Goal: Transaction & Acquisition: Book appointment/travel/reservation

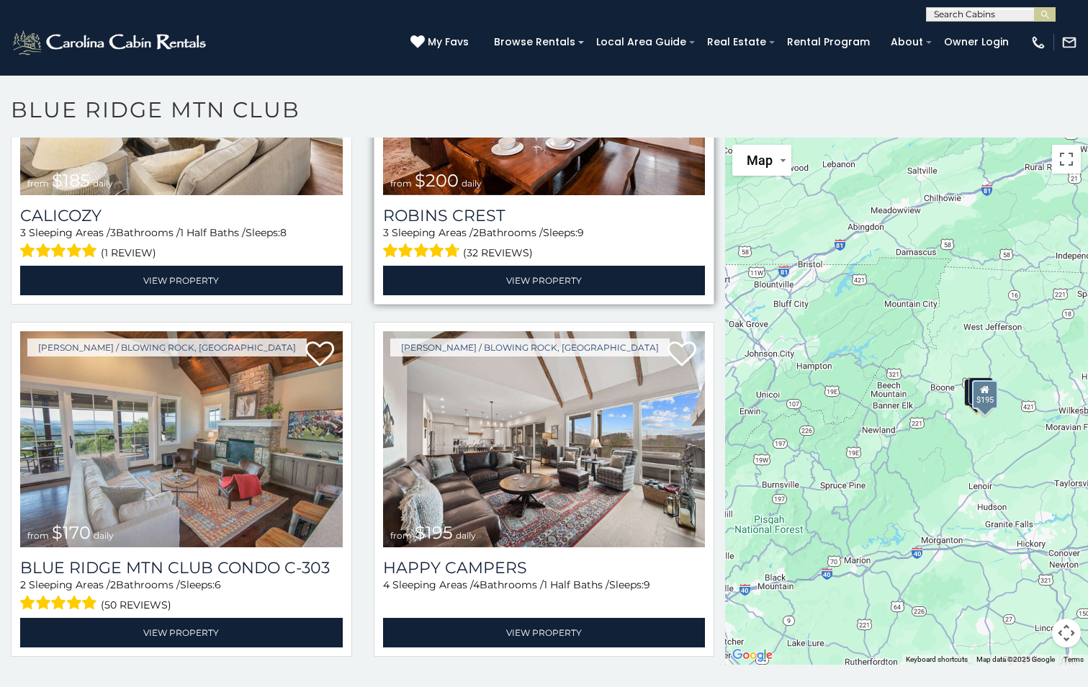
scroll to position [576, 0]
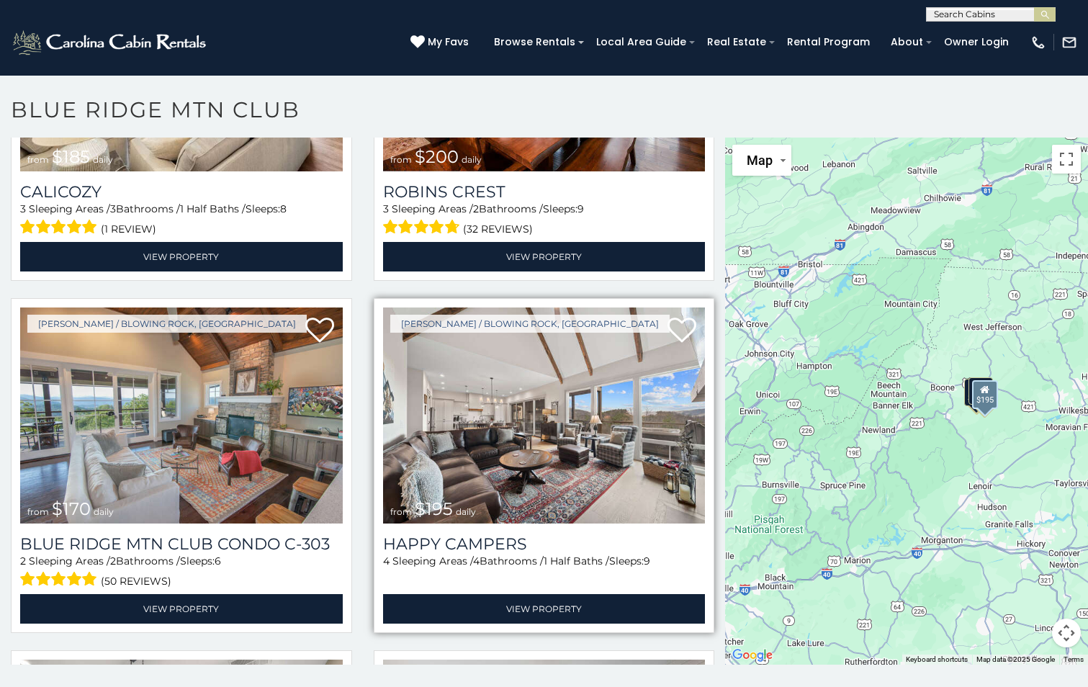
click at [526, 445] on img at bounding box center [544, 415] width 322 height 216
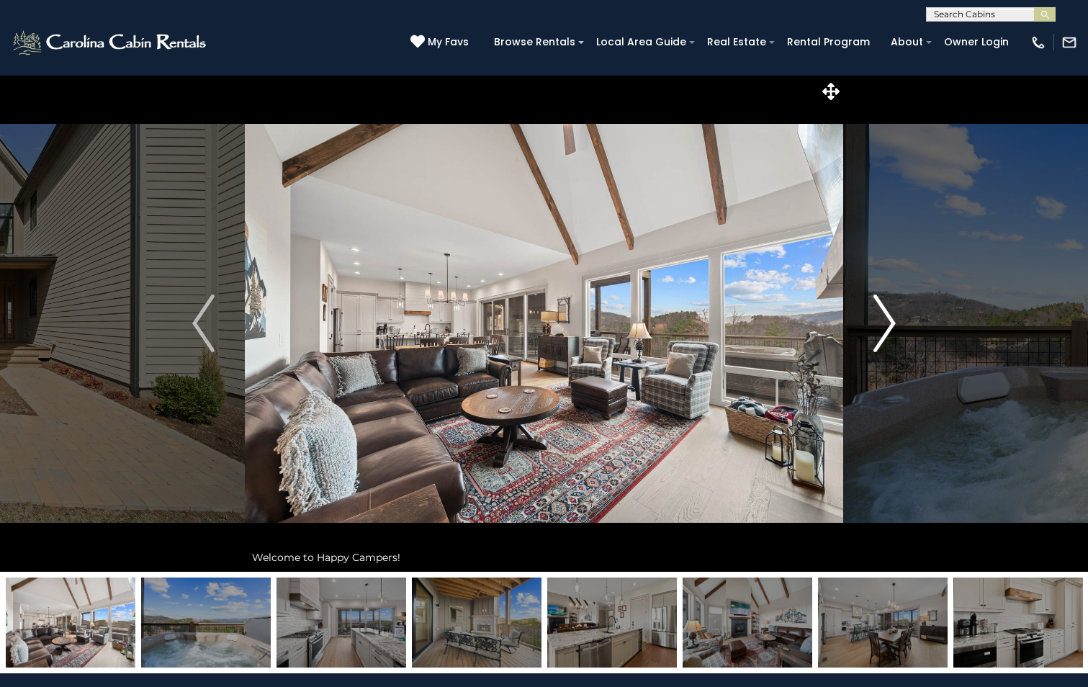
click at [880, 317] on img "Next" at bounding box center [884, 323] width 22 height 58
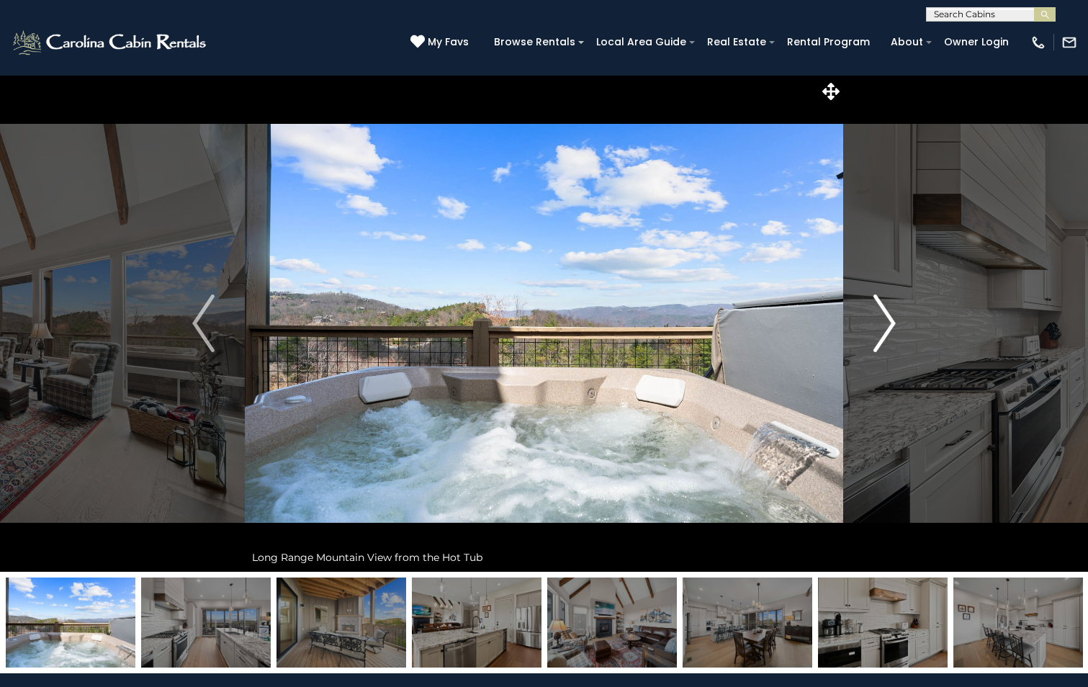
click at [880, 317] on img "Next" at bounding box center [884, 323] width 22 height 58
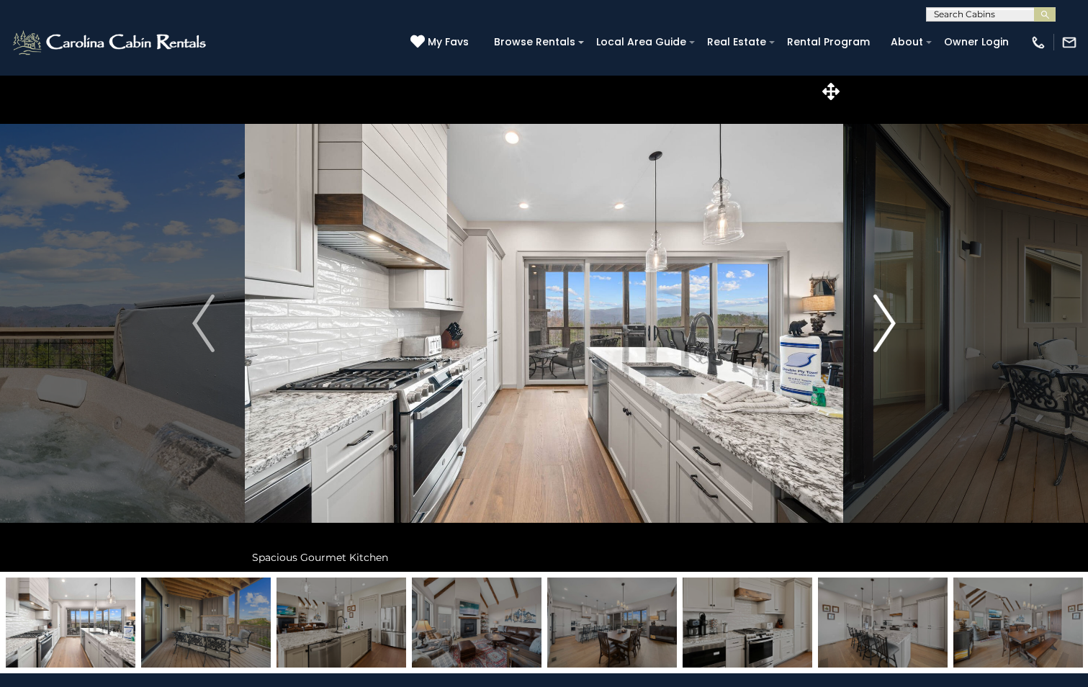
click at [880, 317] on img "Next" at bounding box center [884, 323] width 22 height 58
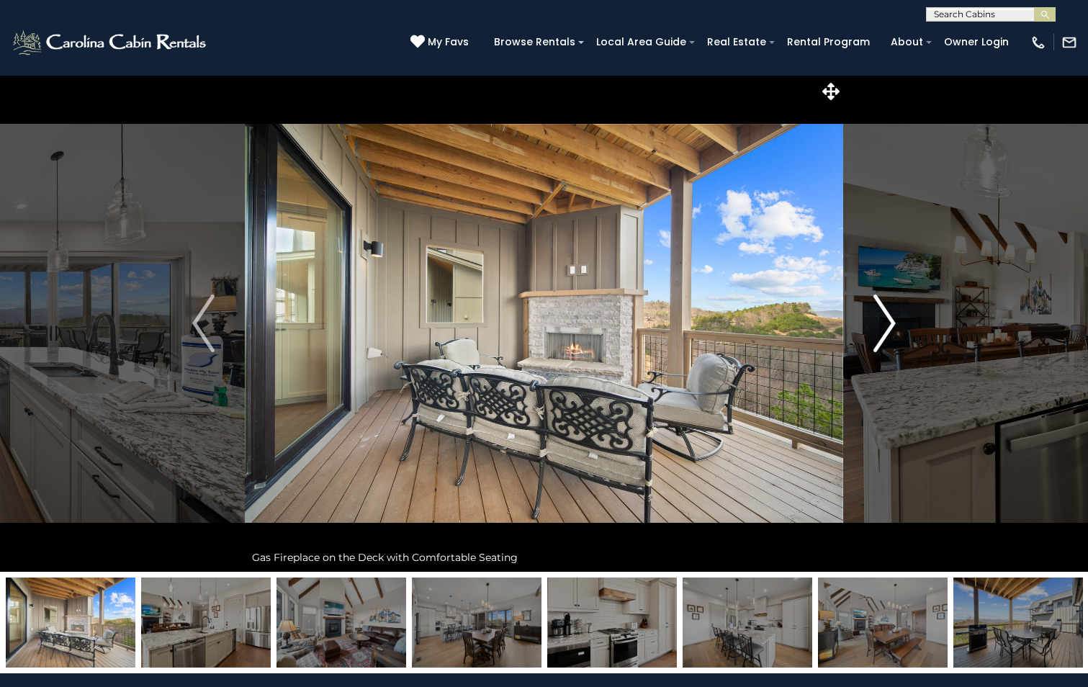
click at [880, 317] on img "Next" at bounding box center [884, 323] width 22 height 58
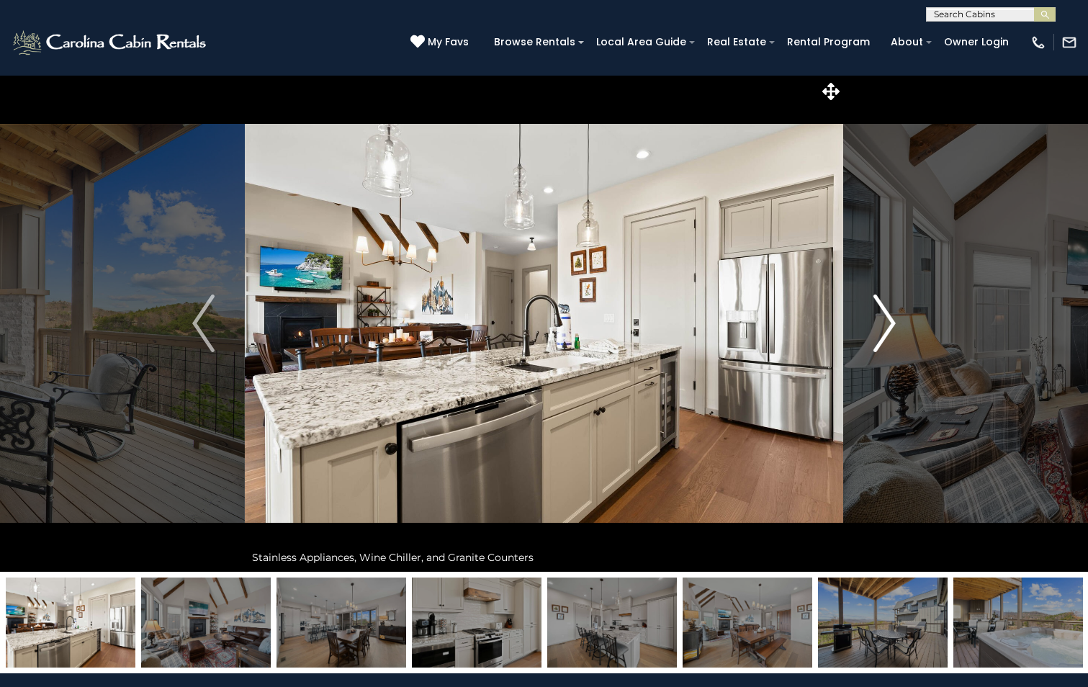
click at [880, 317] on img "Next" at bounding box center [884, 323] width 22 height 58
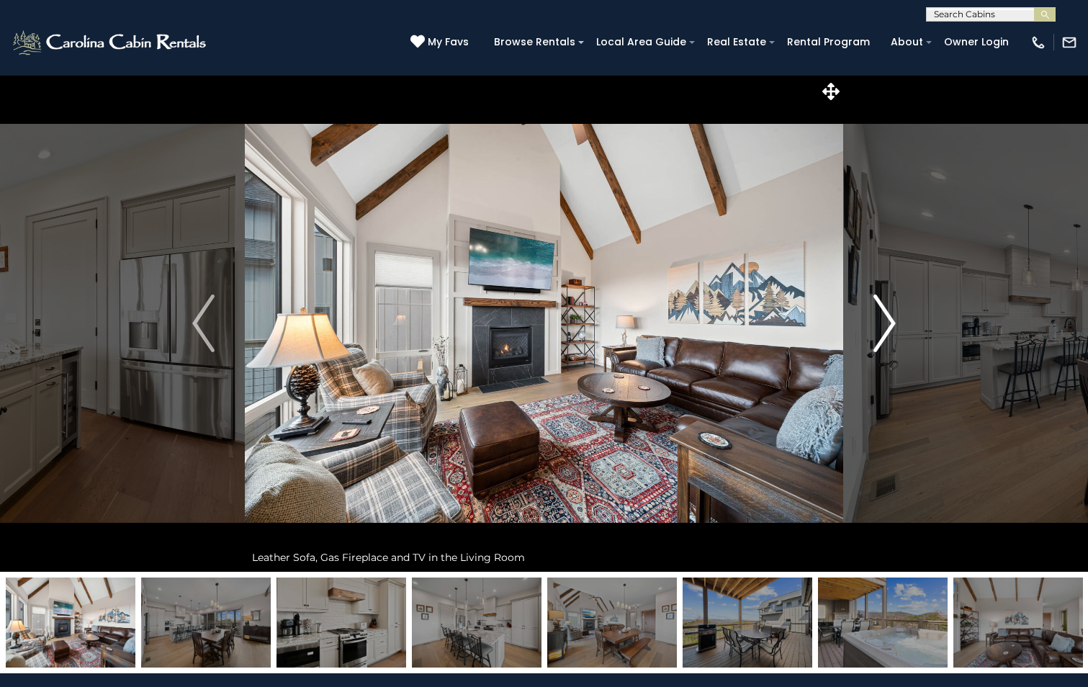
click at [880, 317] on img "Next" at bounding box center [884, 323] width 22 height 58
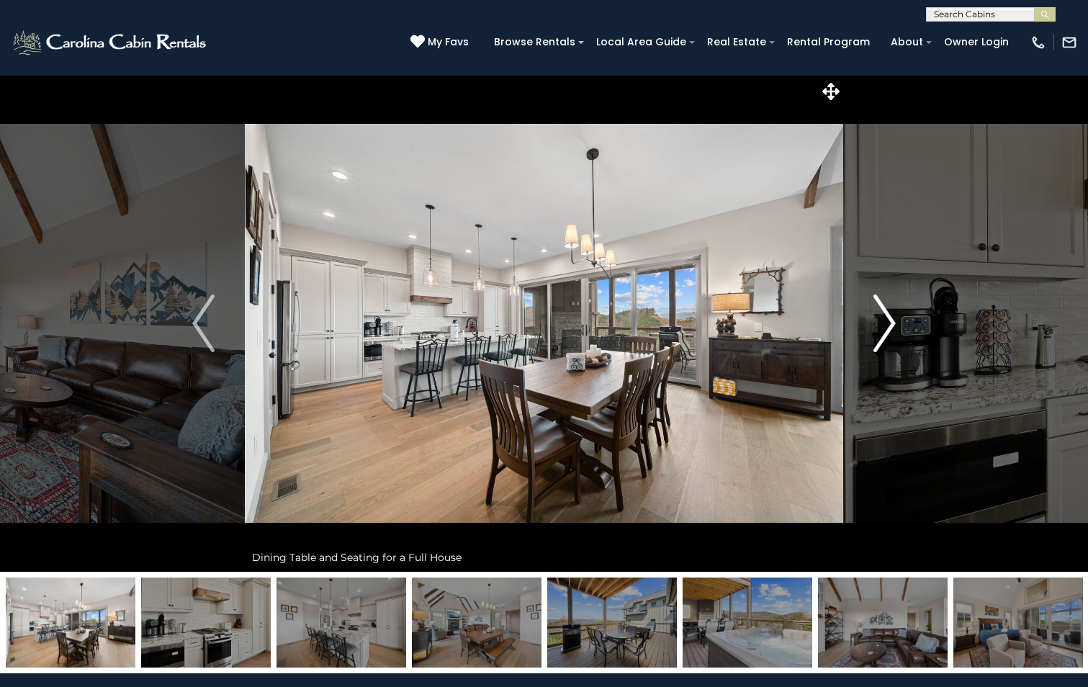
click at [880, 317] on img "Next" at bounding box center [884, 323] width 22 height 58
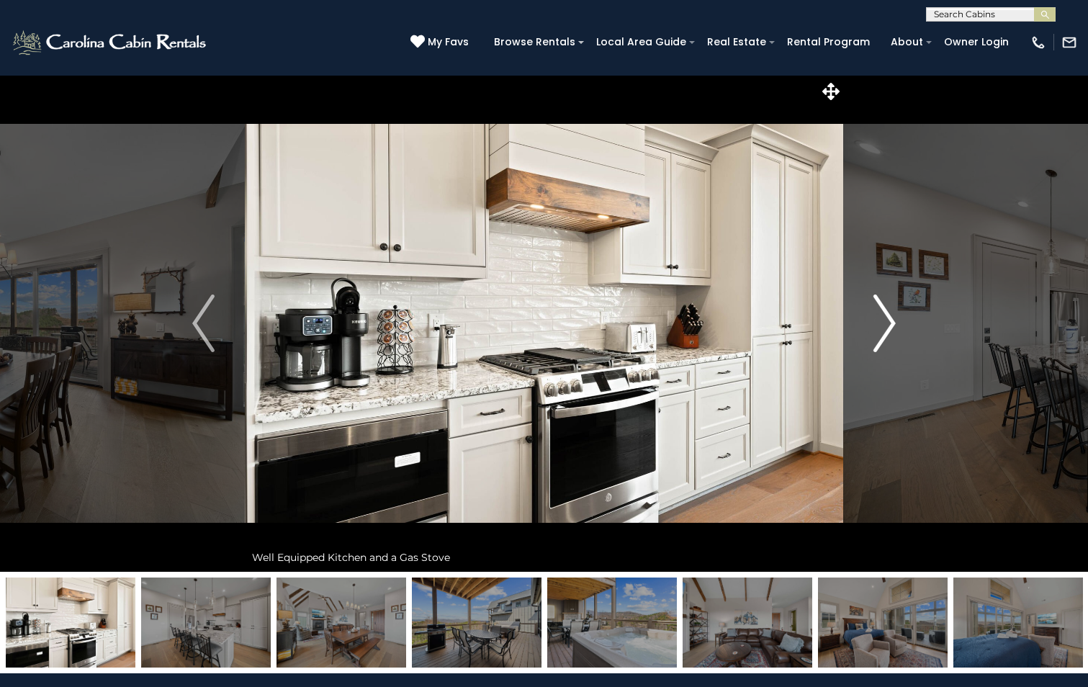
click at [880, 317] on img "Next" at bounding box center [884, 323] width 22 height 58
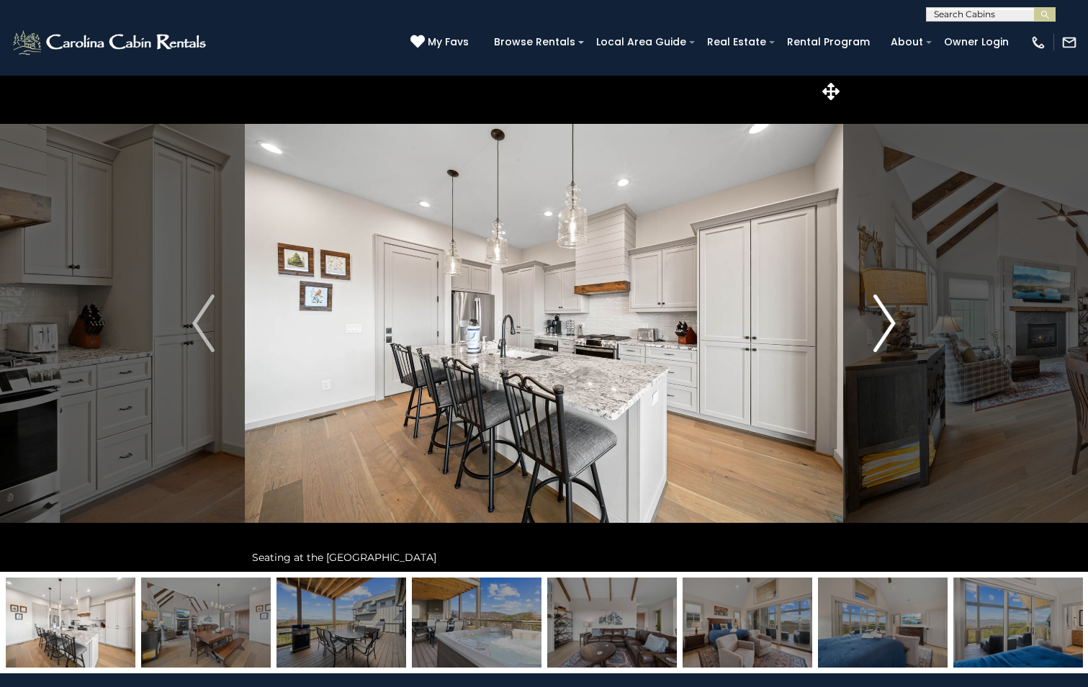
click at [883, 322] on img "Next" at bounding box center [884, 323] width 22 height 58
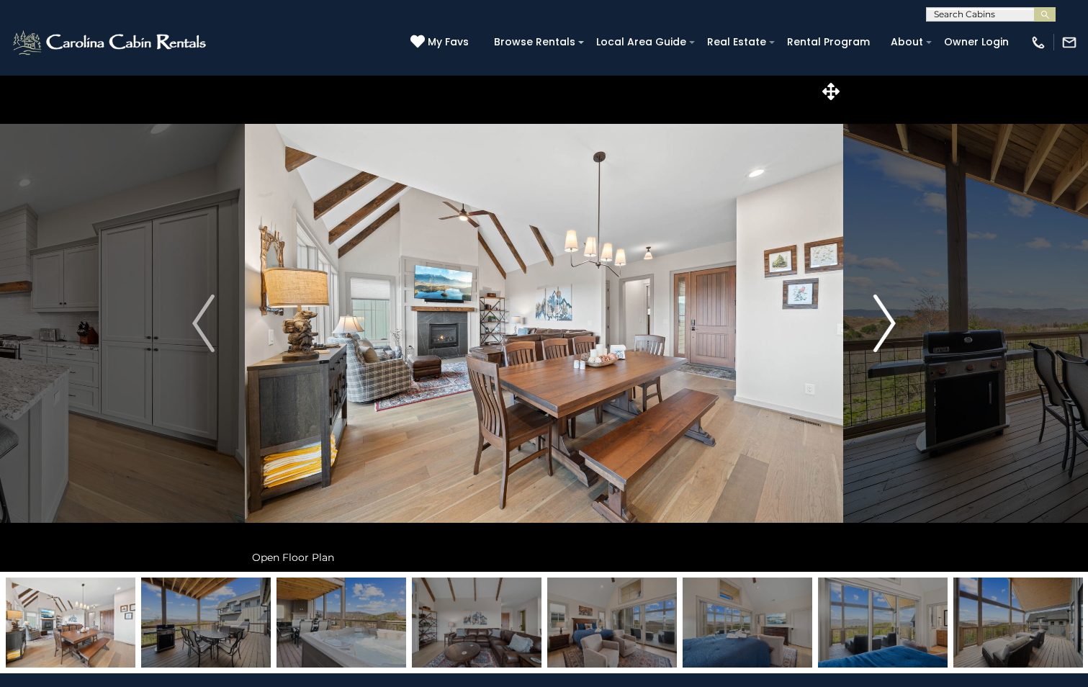
click at [883, 322] on img "Next" at bounding box center [884, 323] width 22 height 58
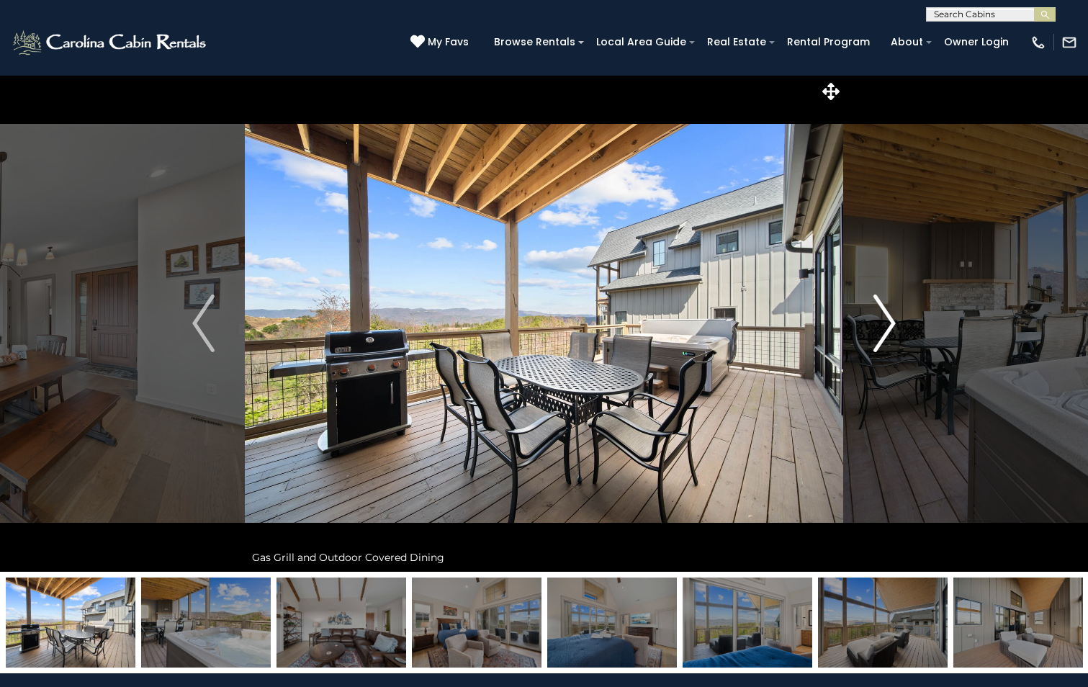
click at [888, 319] on img "Next" at bounding box center [884, 323] width 22 height 58
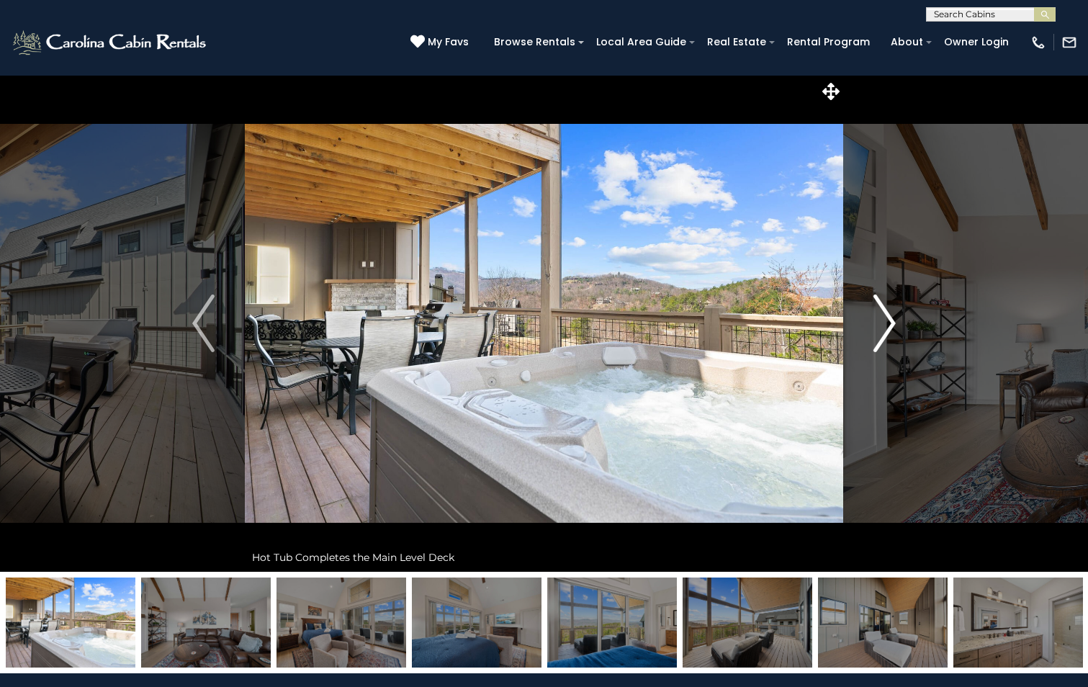
click at [888, 319] on img "Next" at bounding box center [884, 323] width 22 height 58
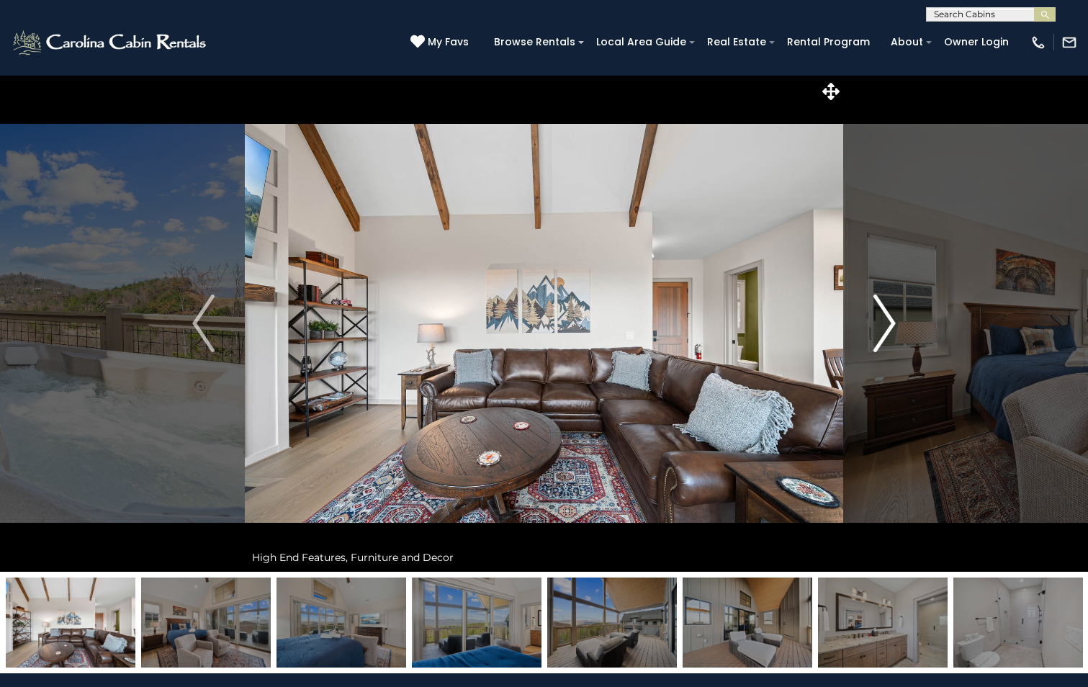
click at [888, 319] on img "Next" at bounding box center [884, 323] width 22 height 58
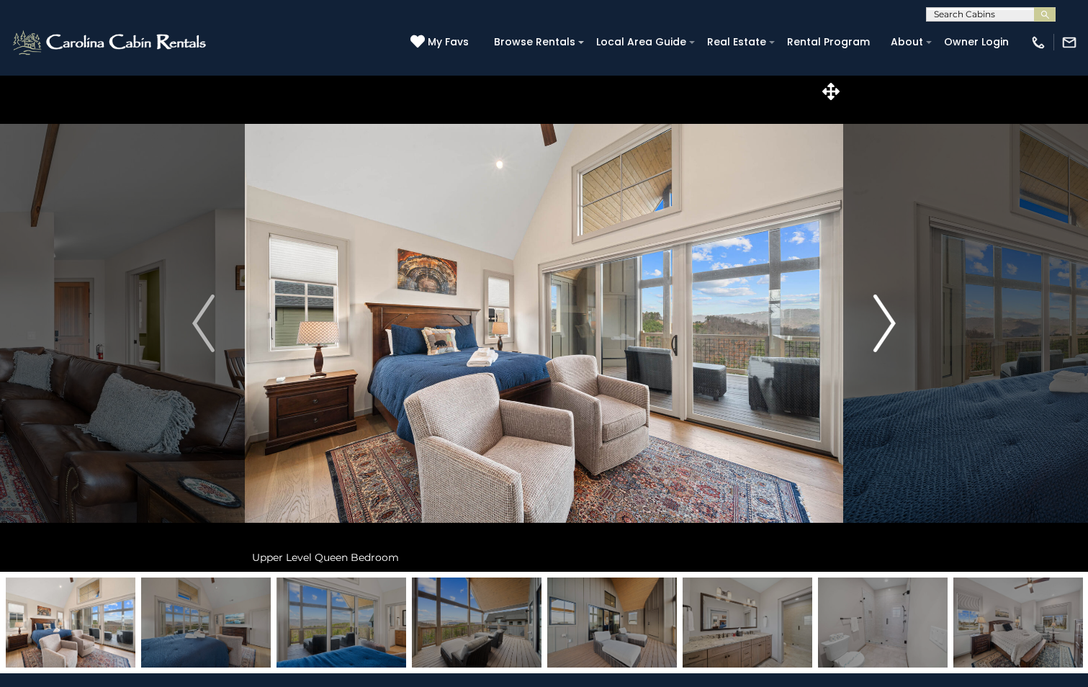
click at [888, 319] on img "Next" at bounding box center [884, 323] width 22 height 58
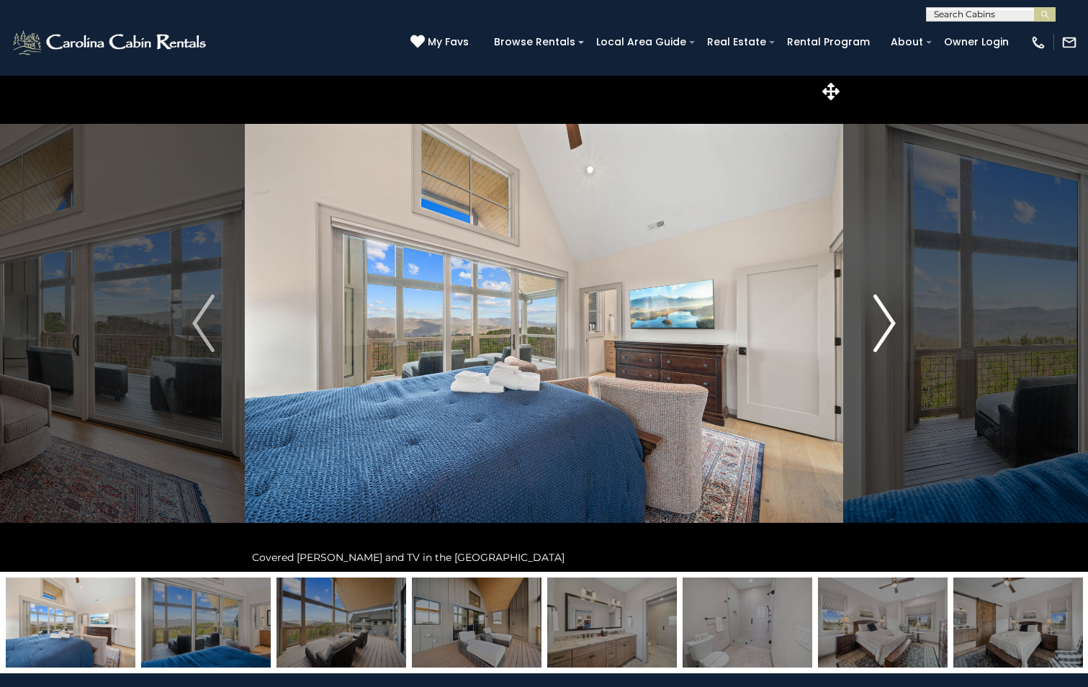
click at [888, 319] on img "Next" at bounding box center [884, 323] width 22 height 58
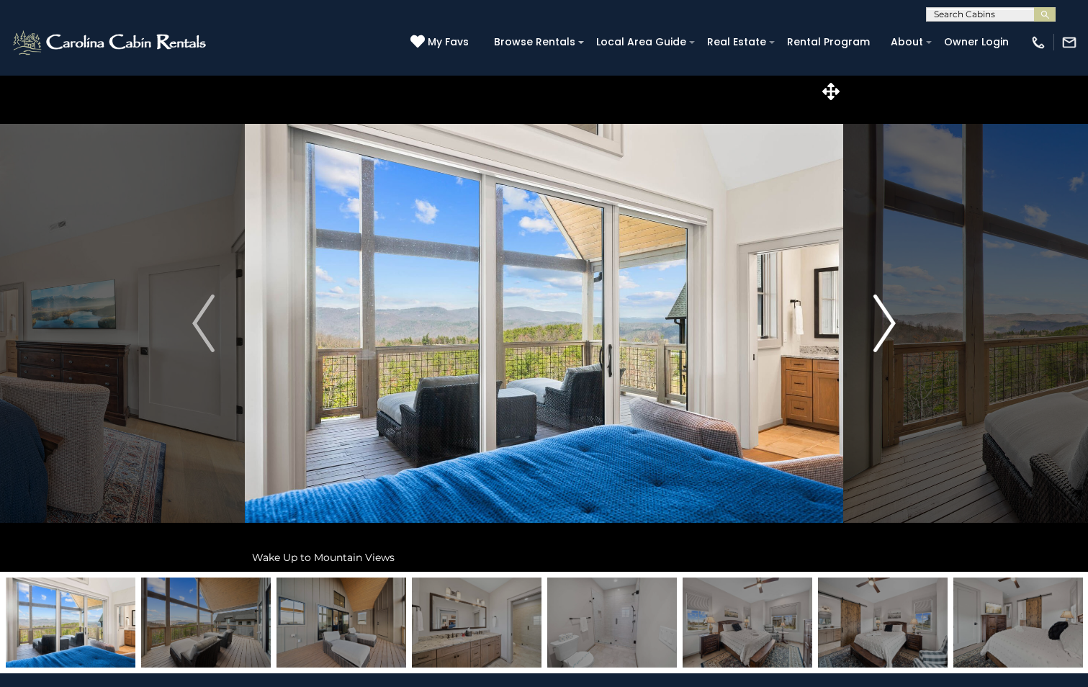
click at [881, 337] on img "Next" at bounding box center [884, 323] width 22 height 58
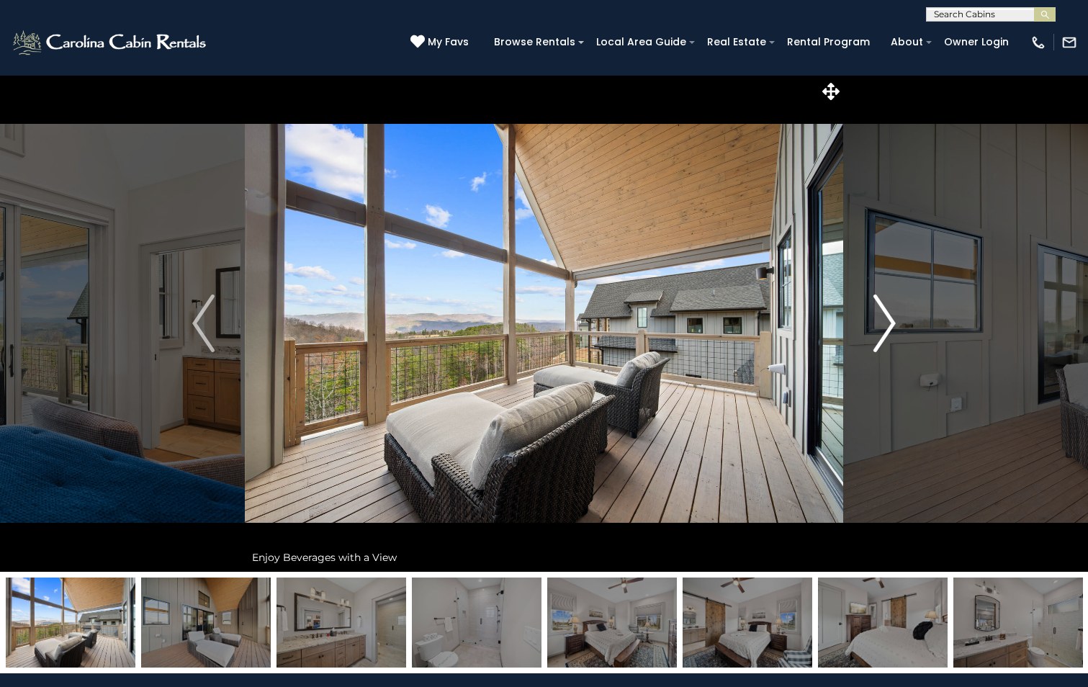
click at [881, 337] on img "Next" at bounding box center [884, 323] width 22 height 58
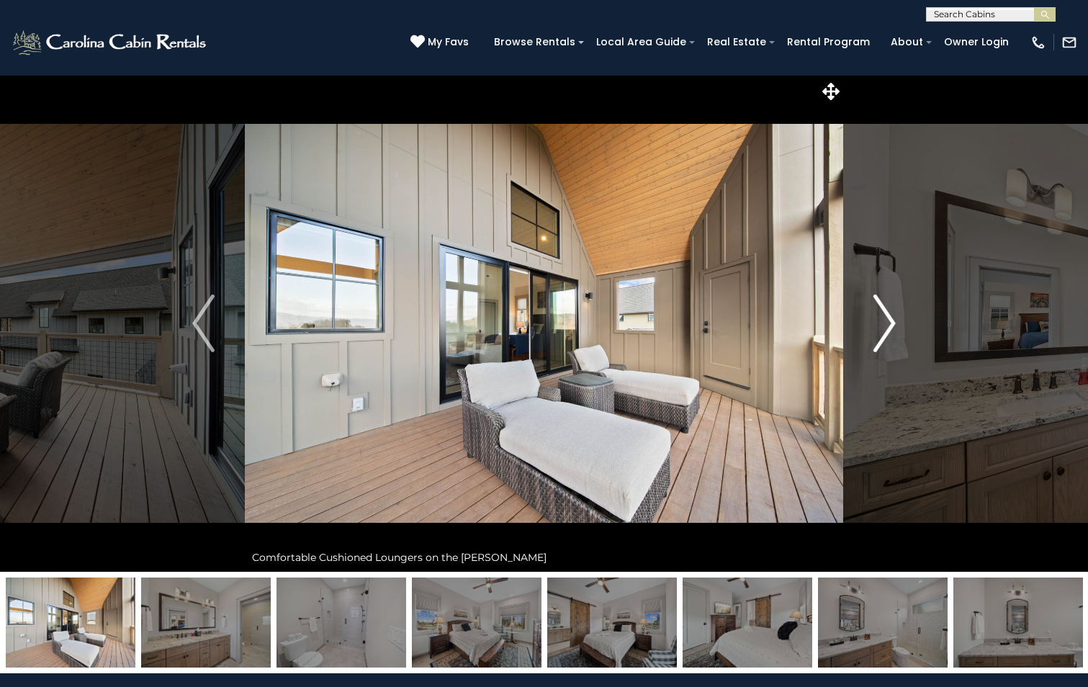
click at [881, 337] on img "Next" at bounding box center [884, 323] width 22 height 58
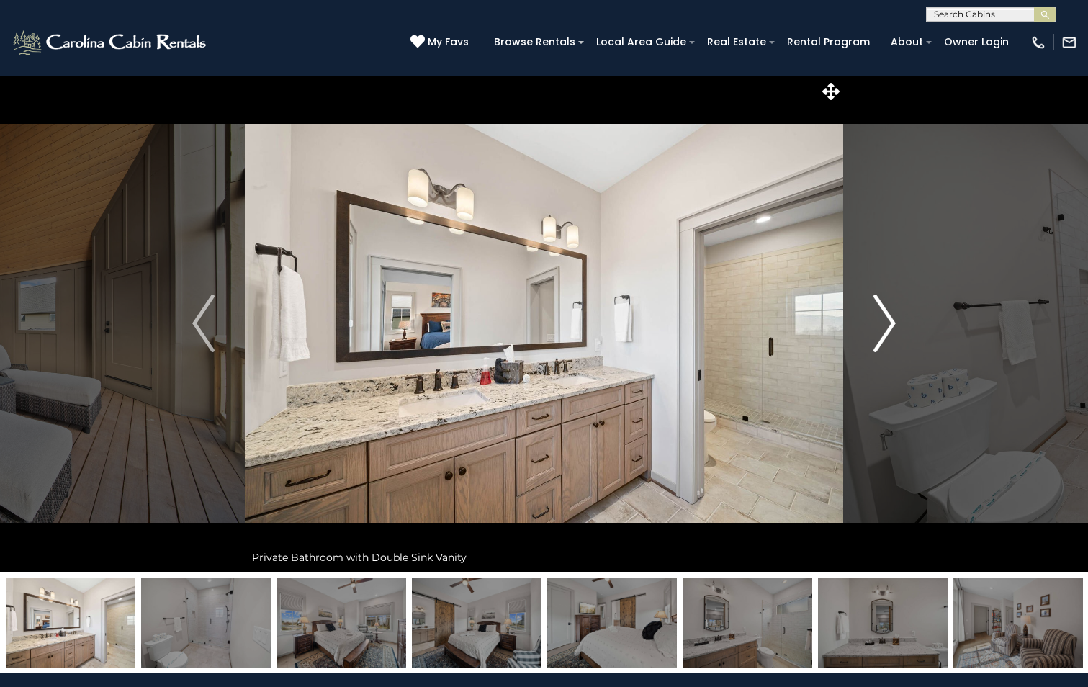
click at [881, 333] on img "Next" at bounding box center [884, 323] width 22 height 58
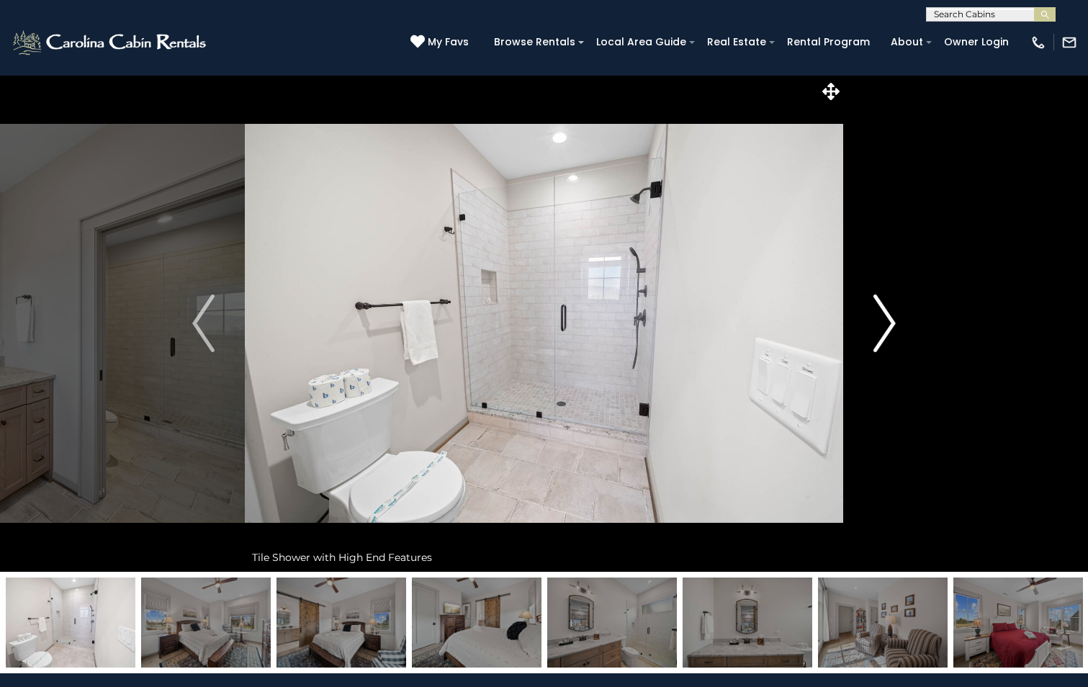
click at [881, 333] on img "Next" at bounding box center [884, 323] width 22 height 58
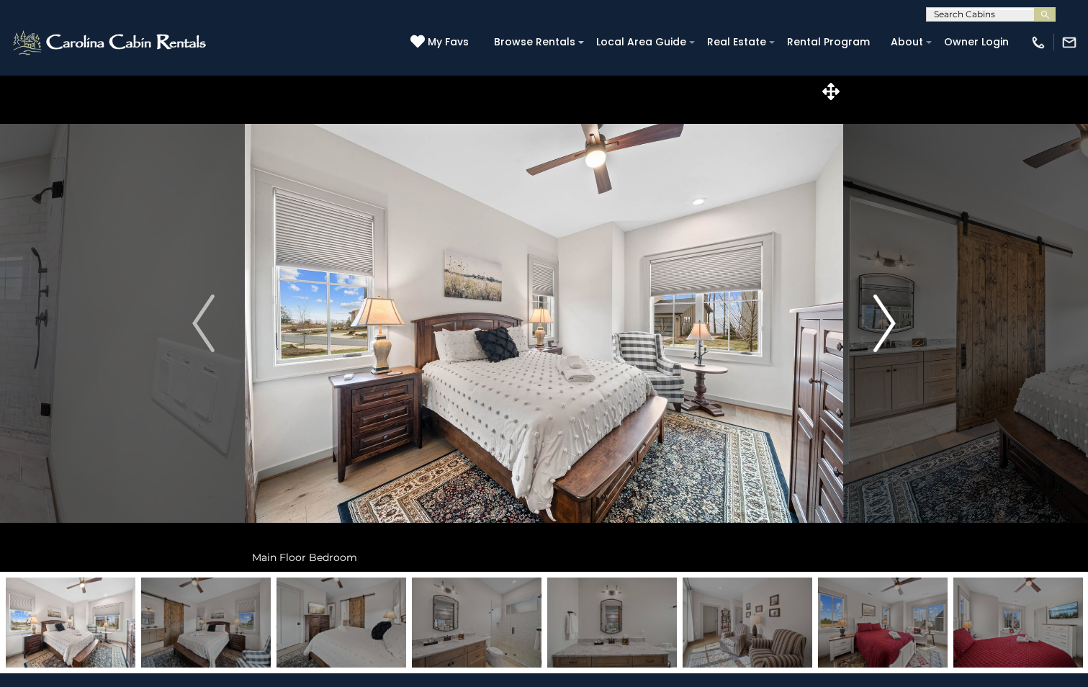
click at [881, 333] on img "Next" at bounding box center [884, 323] width 22 height 58
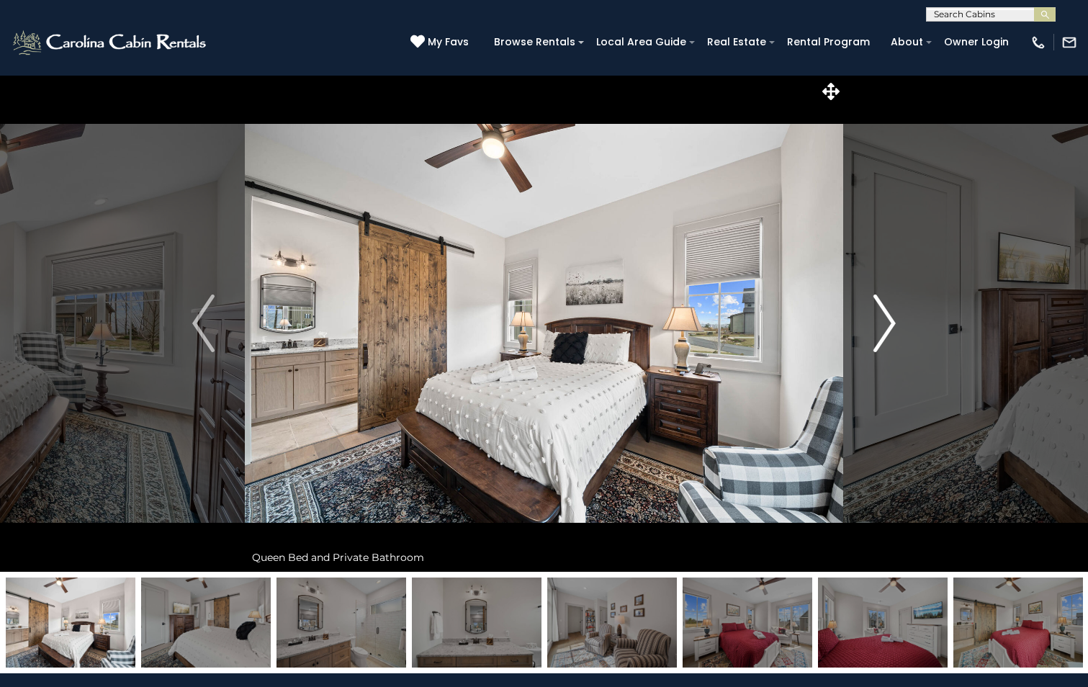
click at [881, 333] on img "Next" at bounding box center [884, 323] width 22 height 58
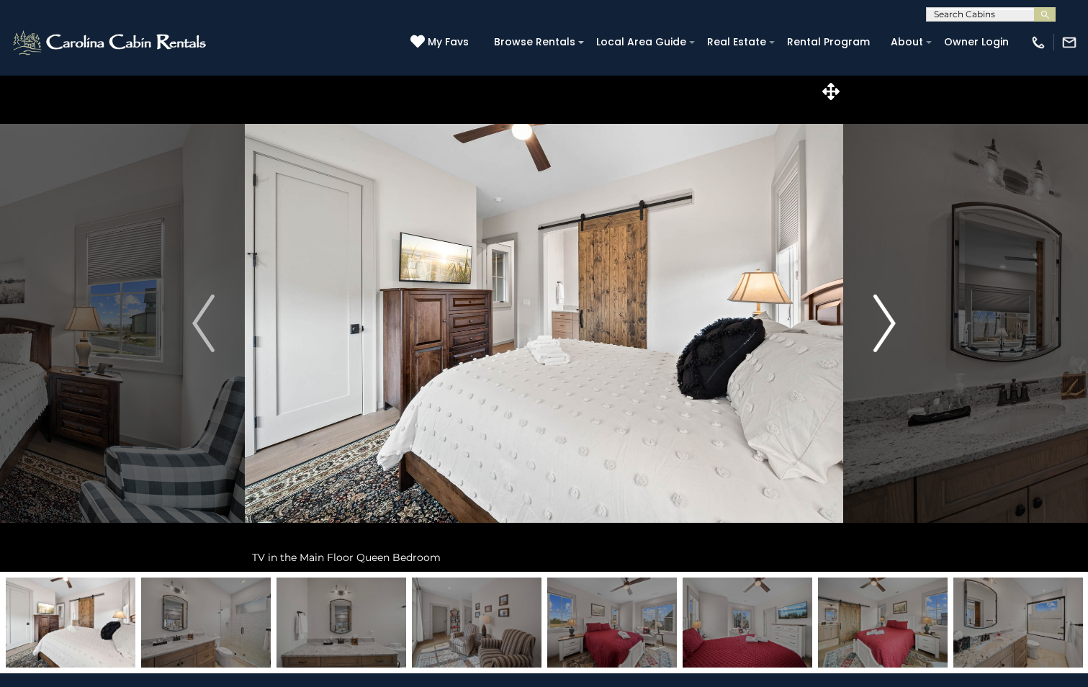
click at [881, 333] on img "Next" at bounding box center [884, 323] width 22 height 58
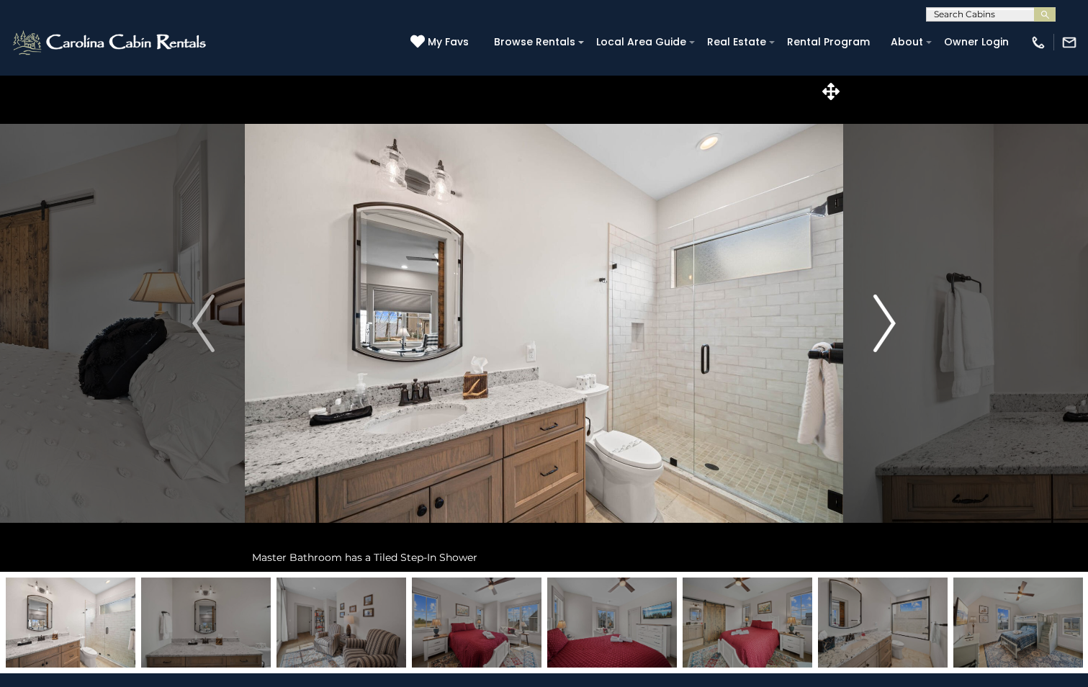
click at [881, 333] on img "Next" at bounding box center [884, 323] width 22 height 58
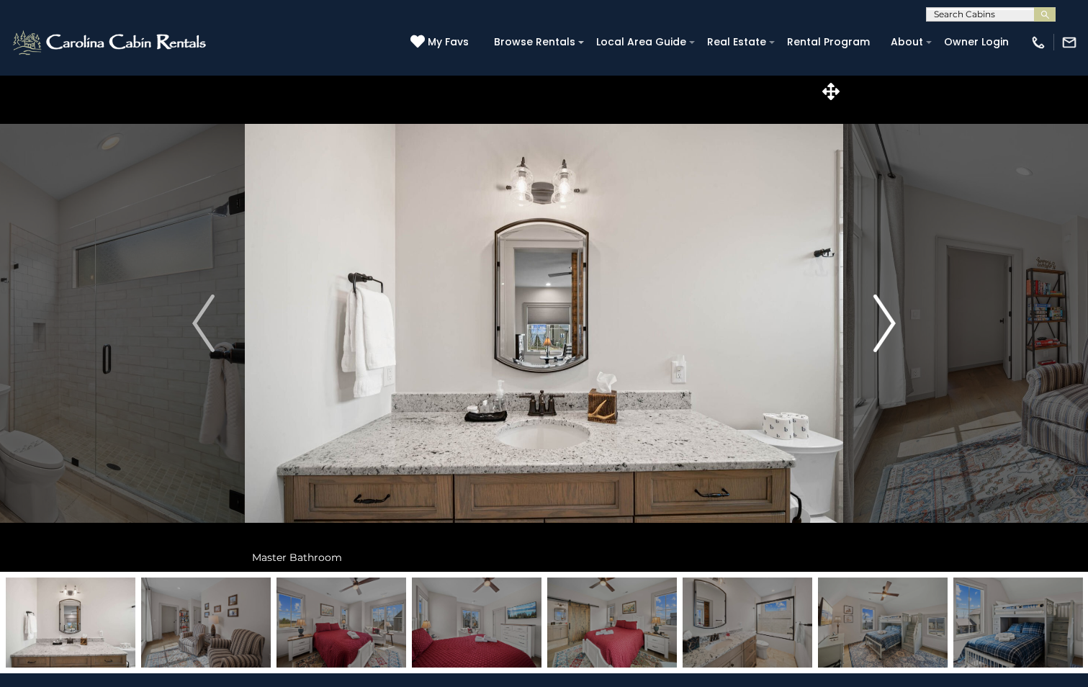
click at [881, 333] on img "Next" at bounding box center [884, 323] width 22 height 58
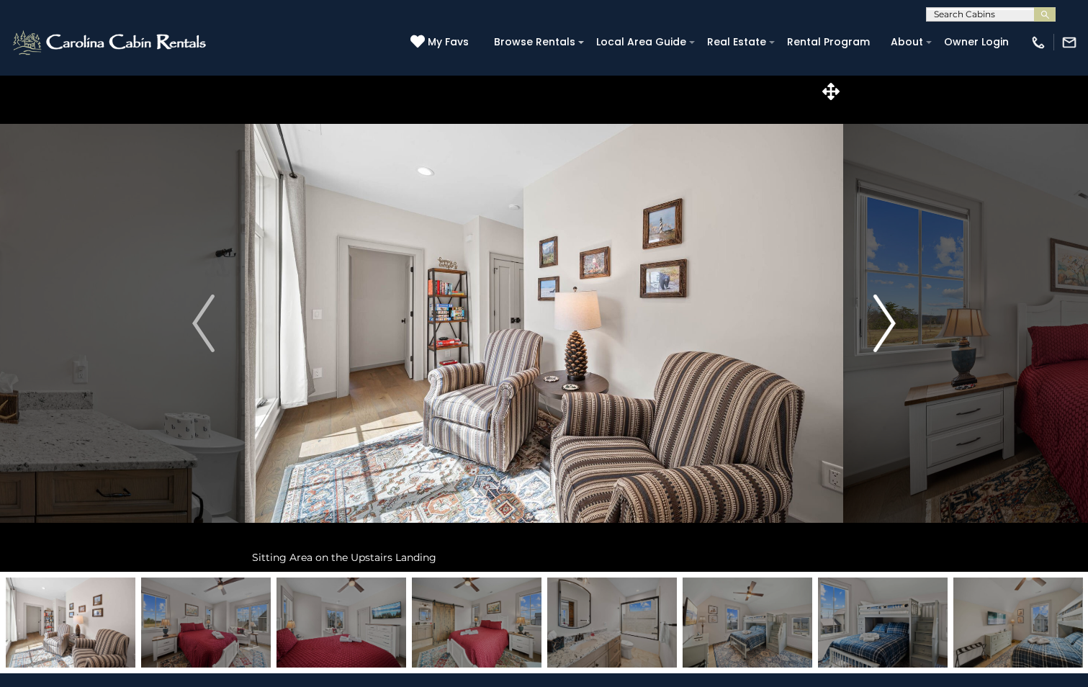
click at [881, 333] on img "Next" at bounding box center [884, 323] width 22 height 58
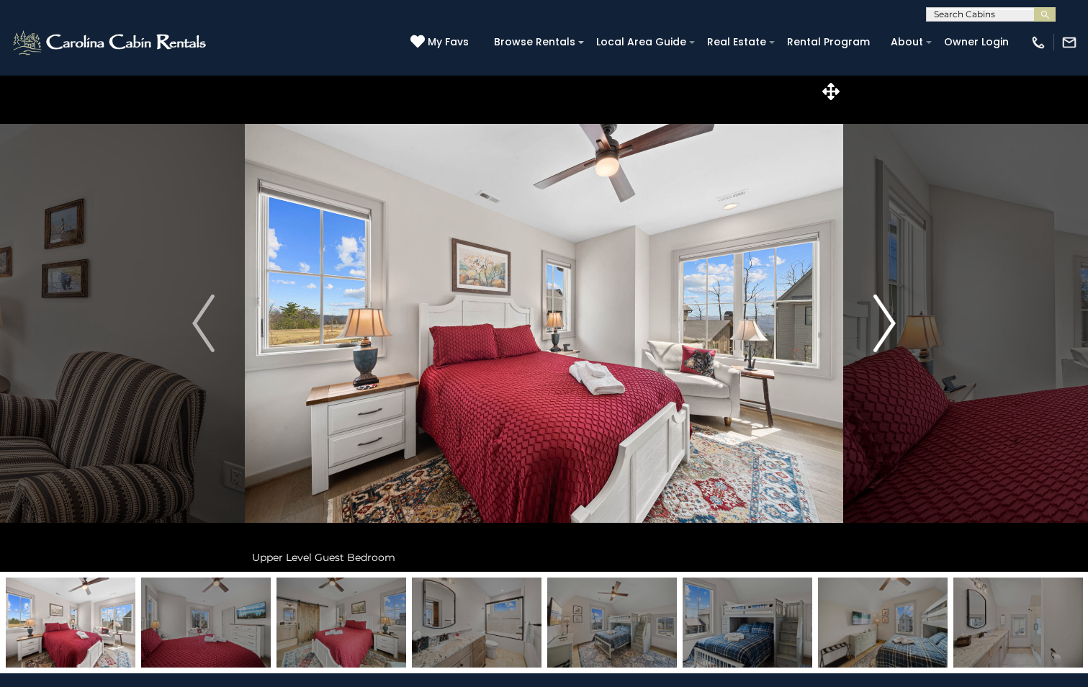
click at [881, 333] on img "Next" at bounding box center [884, 323] width 22 height 58
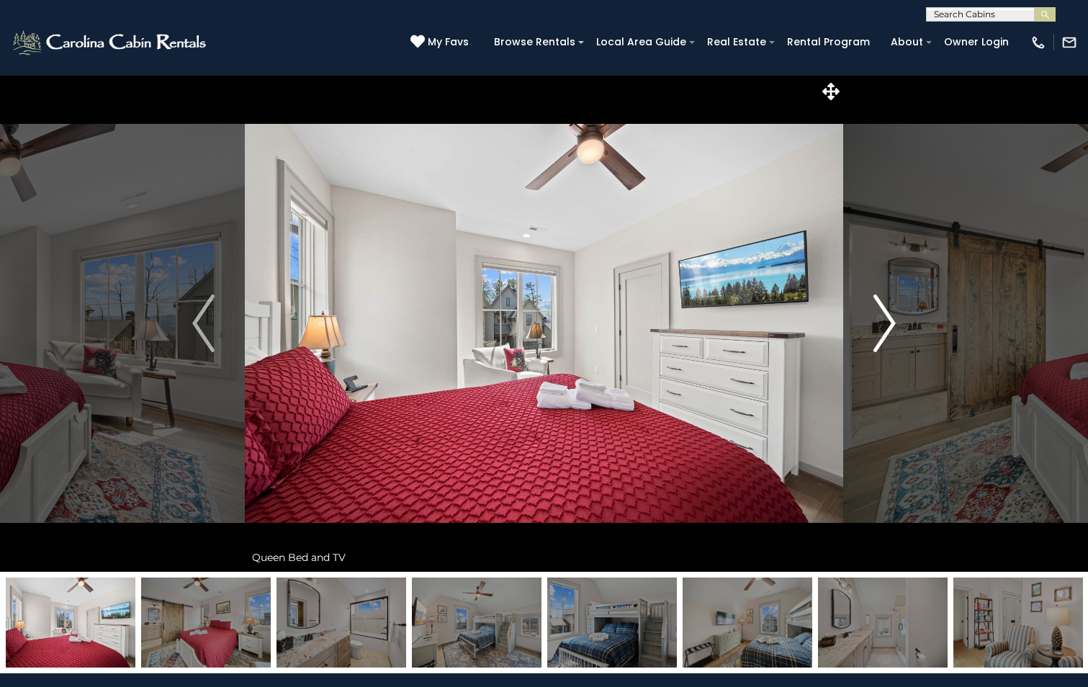
click at [881, 333] on img "Next" at bounding box center [884, 323] width 22 height 58
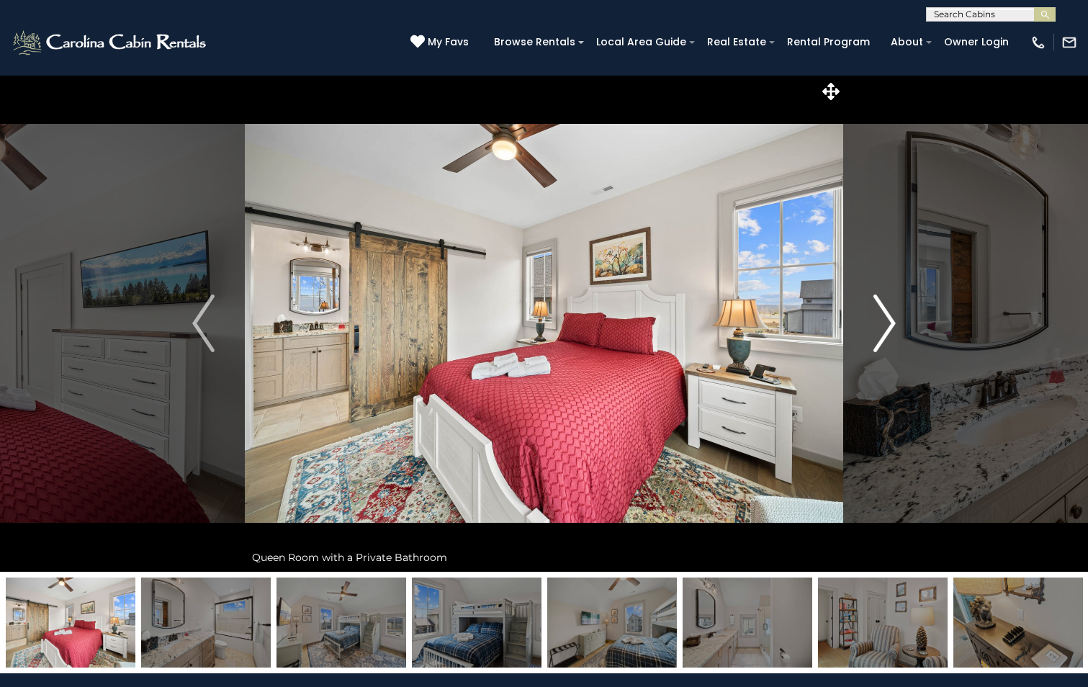
click at [881, 333] on img "Next" at bounding box center [884, 323] width 22 height 58
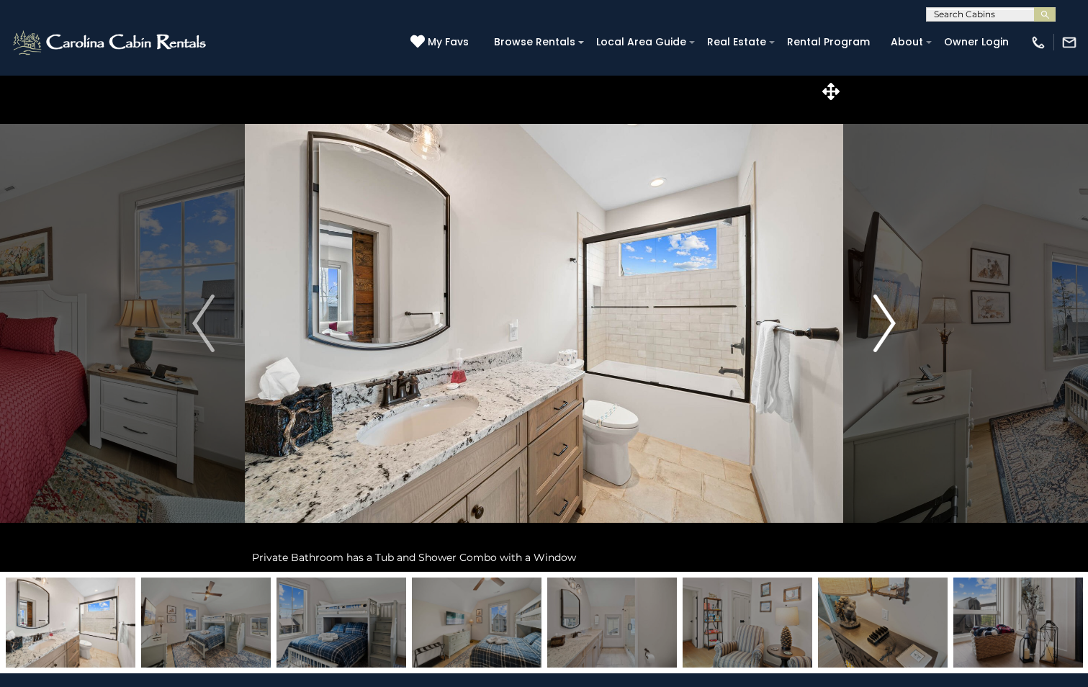
click at [881, 333] on img "Next" at bounding box center [884, 323] width 22 height 58
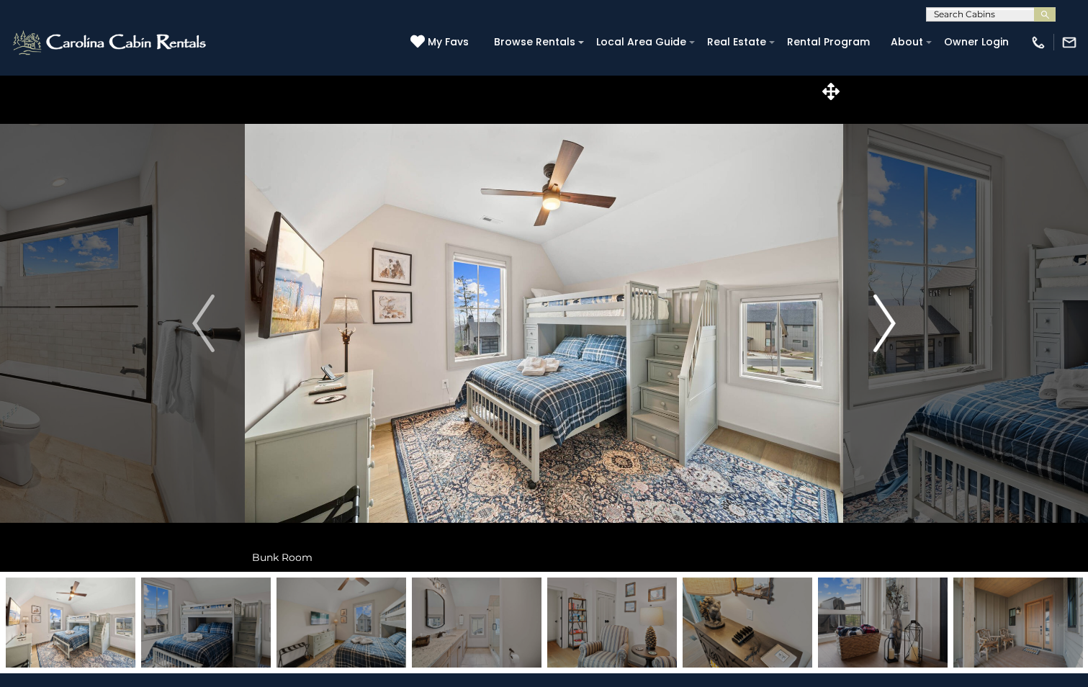
click at [888, 333] on img "Next" at bounding box center [884, 323] width 22 height 58
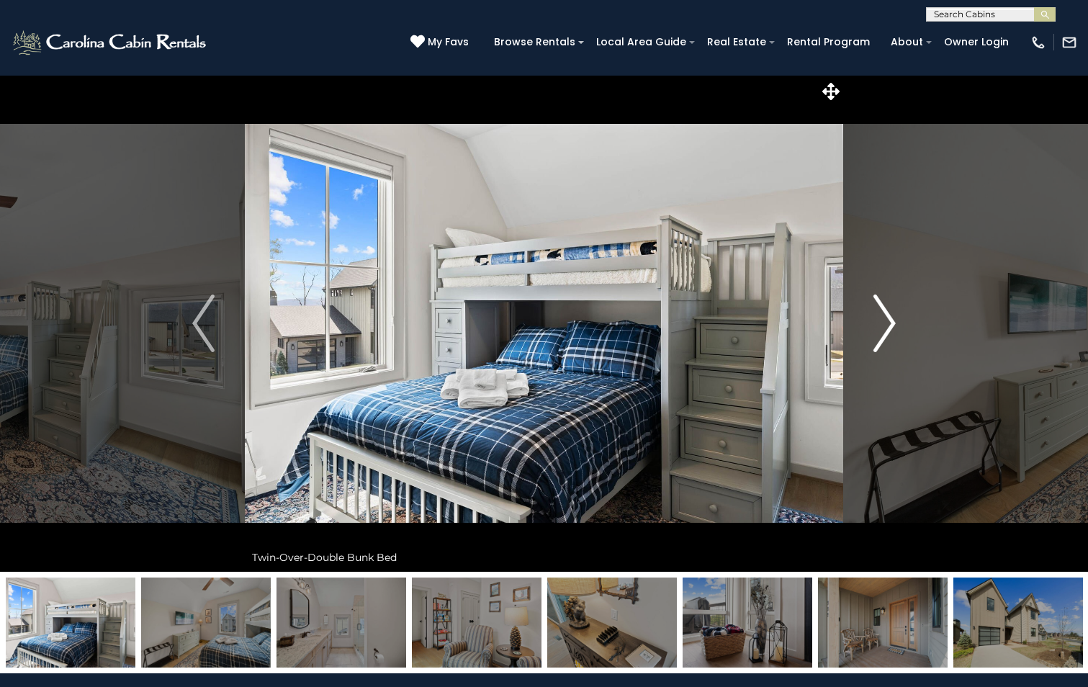
click at [888, 333] on img "Next" at bounding box center [884, 323] width 22 height 58
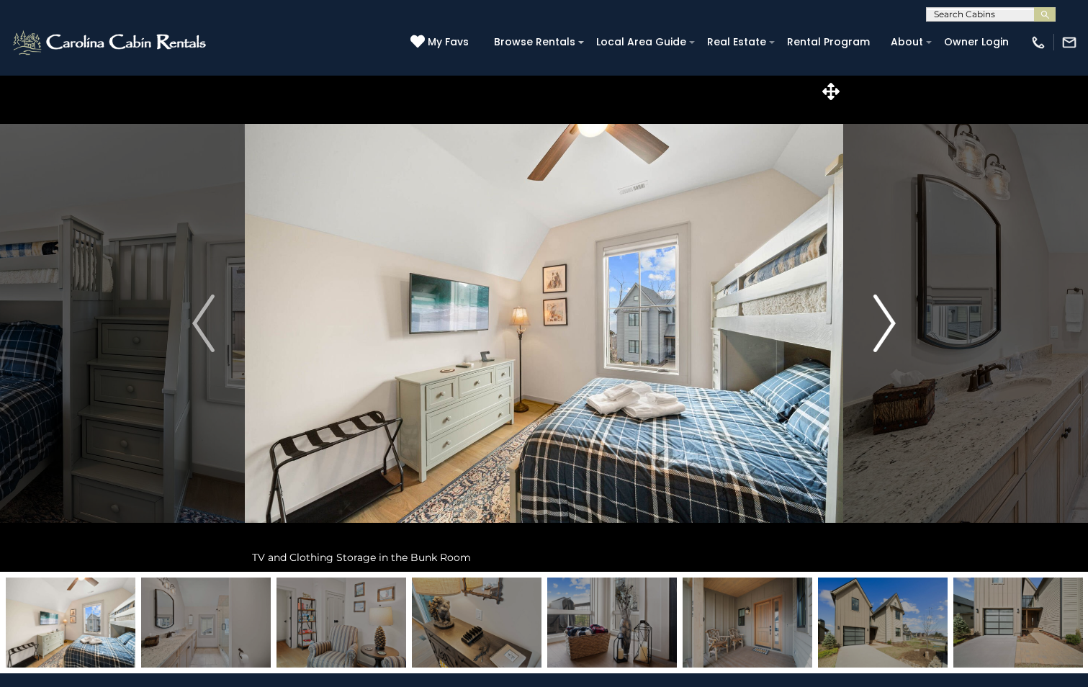
click at [888, 333] on img "Next" at bounding box center [884, 323] width 22 height 58
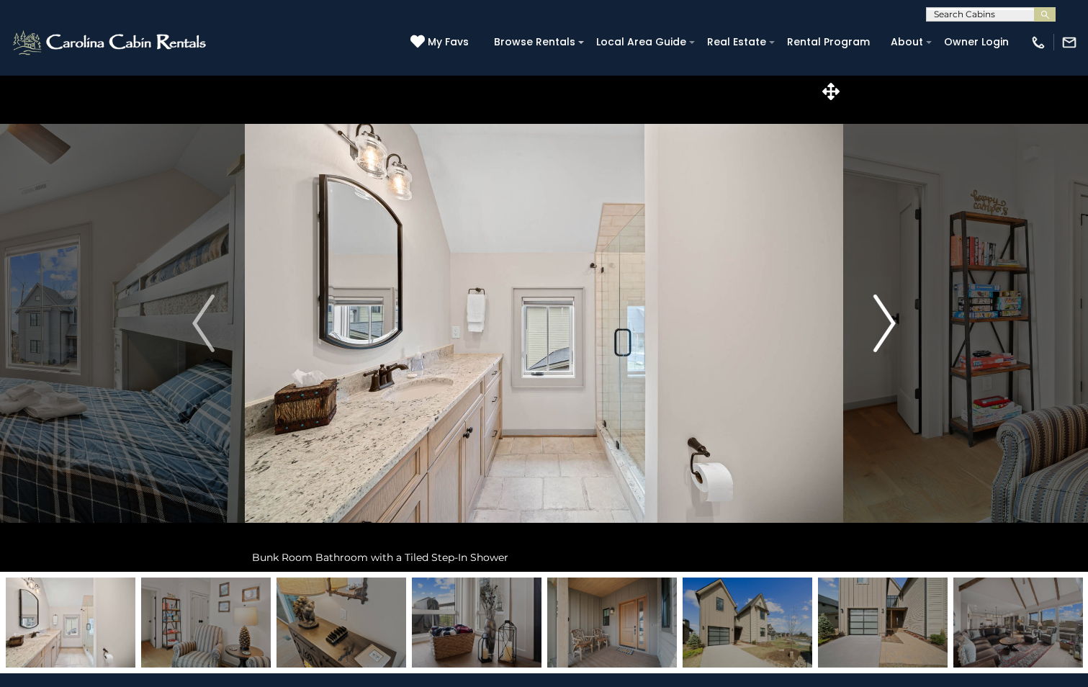
click at [888, 333] on img "Next" at bounding box center [884, 323] width 22 height 58
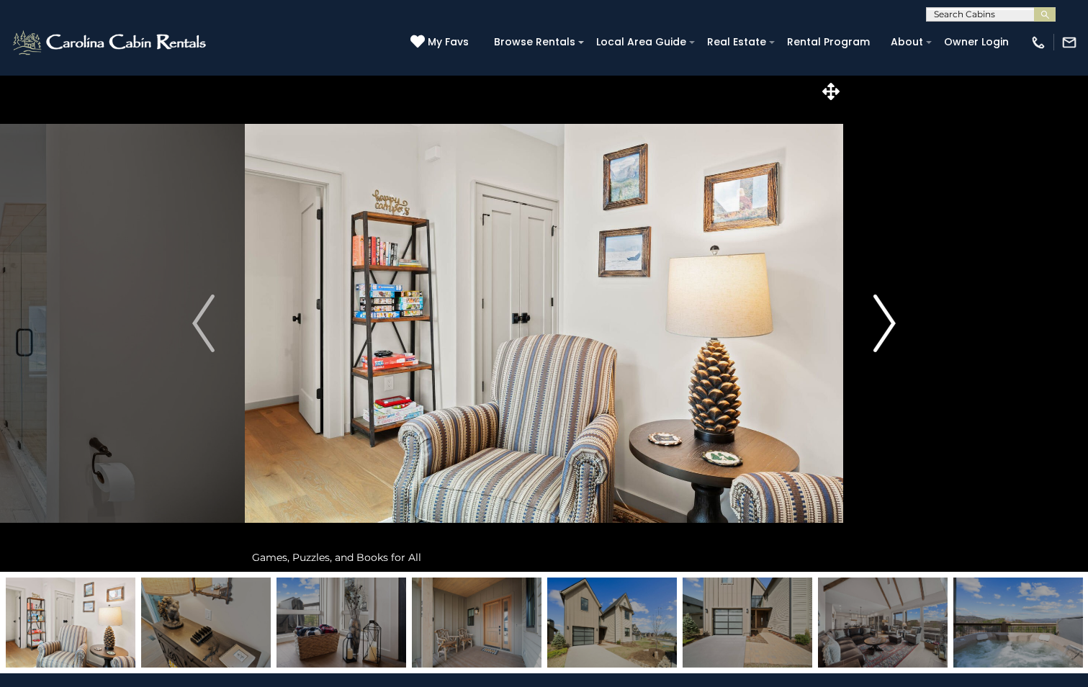
click at [888, 333] on img "Next" at bounding box center [884, 323] width 22 height 58
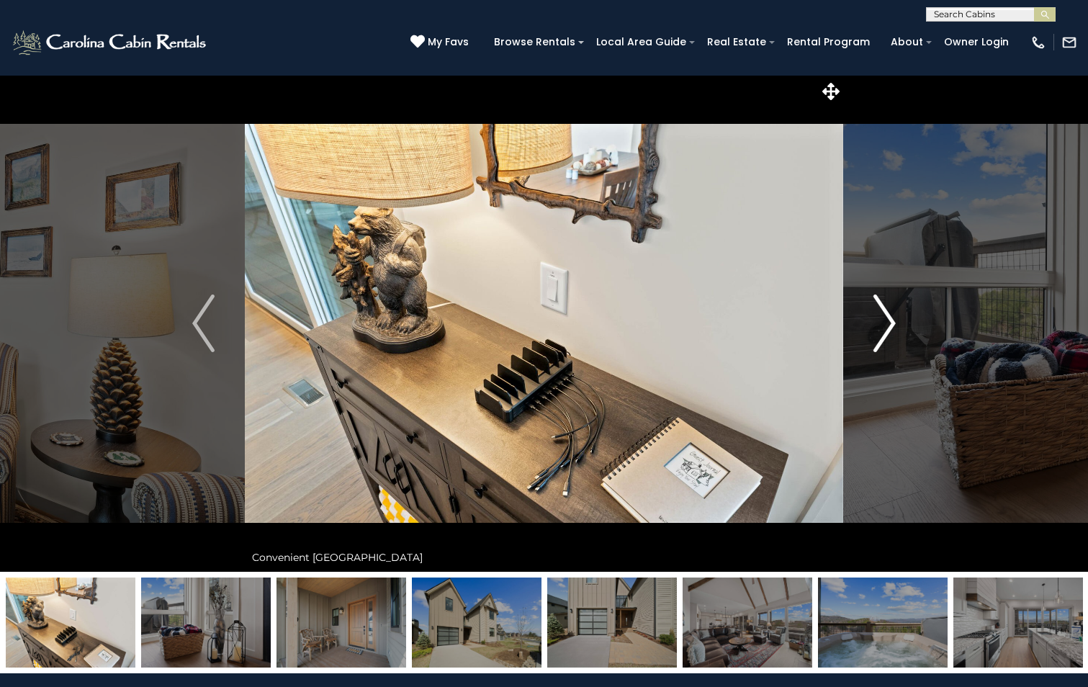
click at [888, 333] on img "Next" at bounding box center [884, 323] width 22 height 58
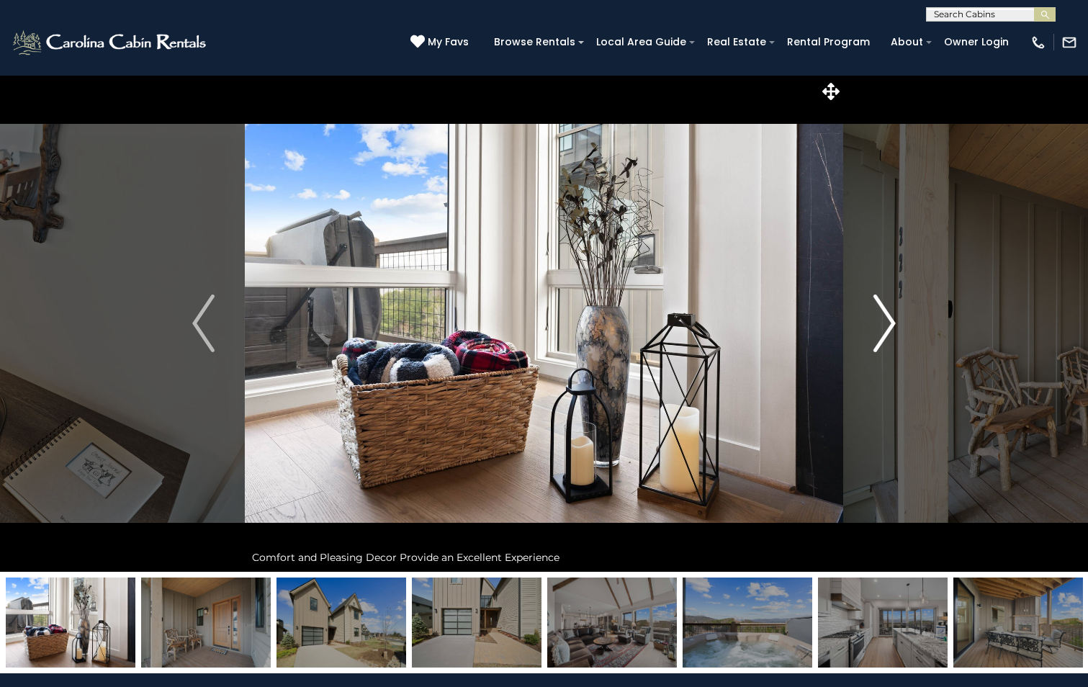
click at [888, 333] on img "Next" at bounding box center [884, 323] width 22 height 58
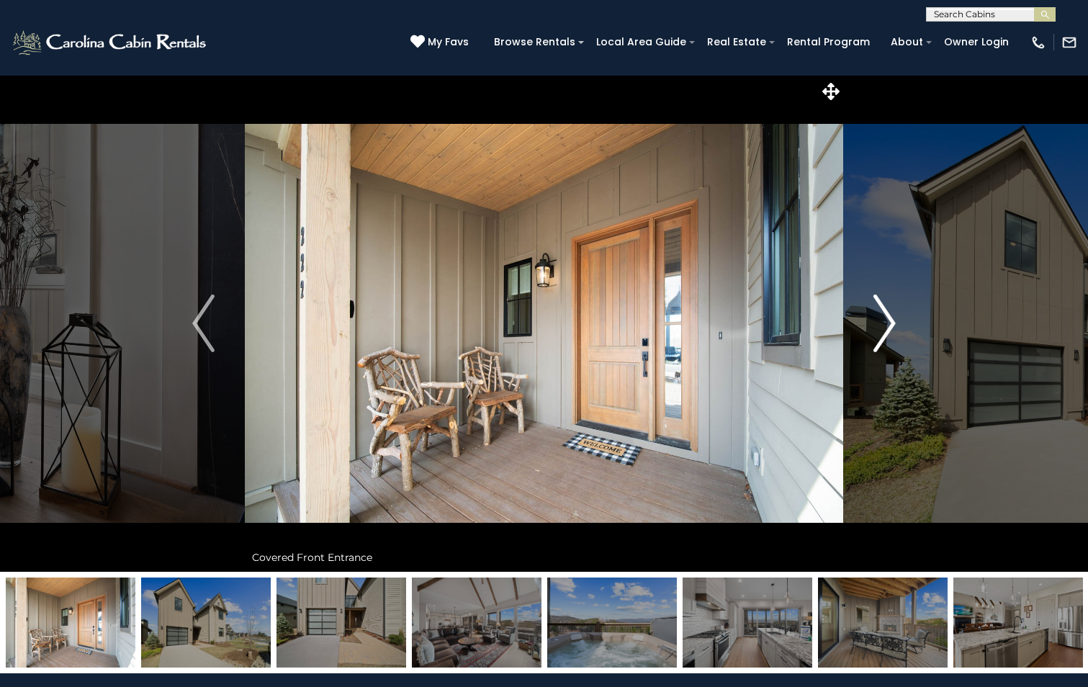
click at [888, 333] on img "Next" at bounding box center [884, 323] width 22 height 58
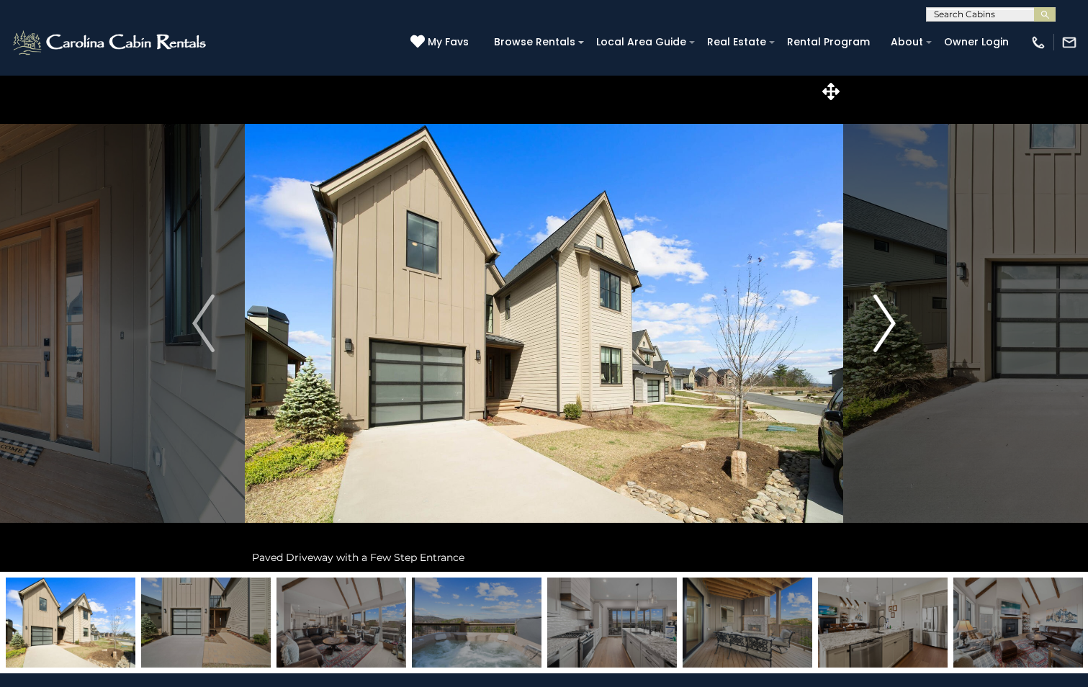
click at [886, 333] on img "Next" at bounding box center [884, 323] width 22 height 58
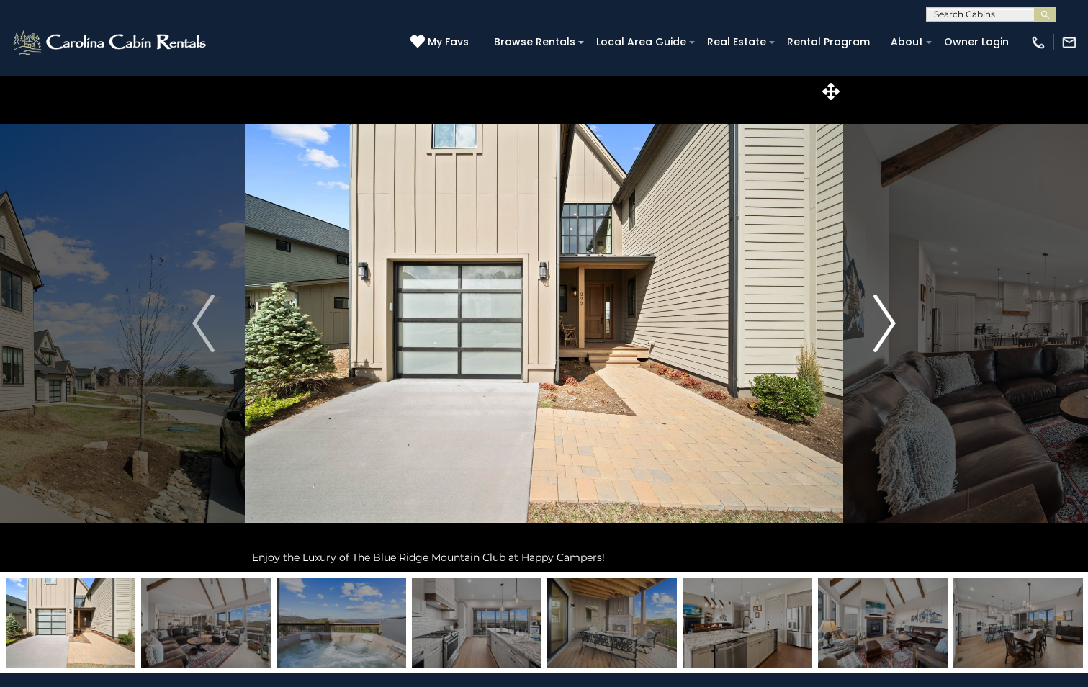
click at [886, 319] on img "Next" at bounding box center [884, 323] width 22 height 58
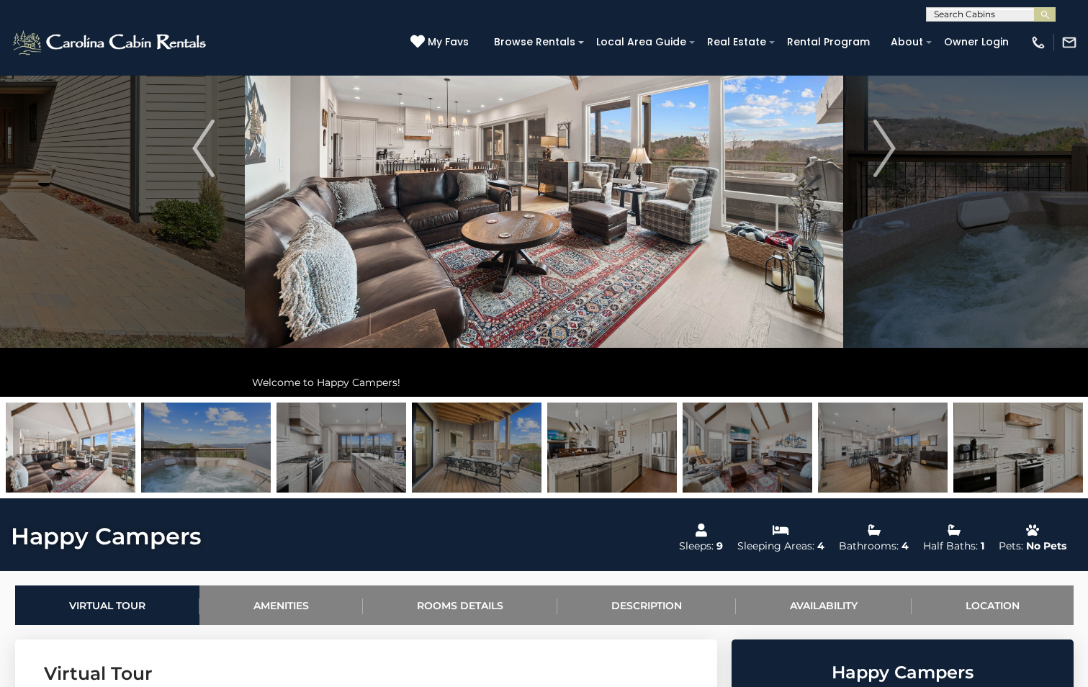
scroll to position [192, 0]
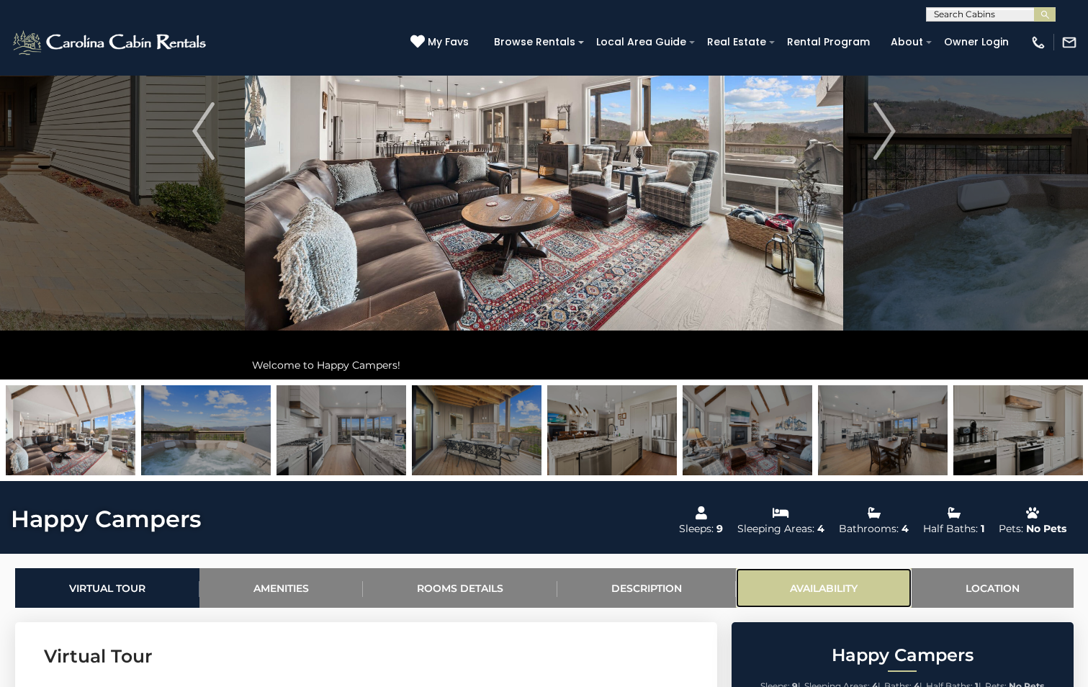
click at [825, 579] on link "Availability" at bounding box center [824, 588] width 176 height 40
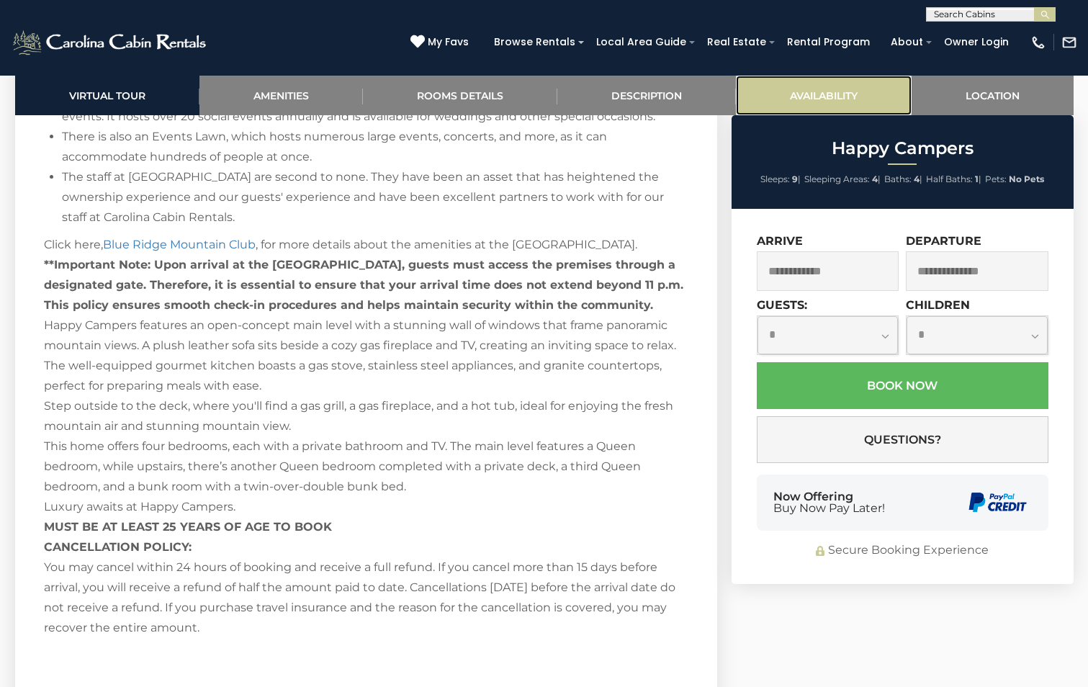
scroll to position [3095, 0]
